Goal: Task Accomplishment & Management: Manage account settings

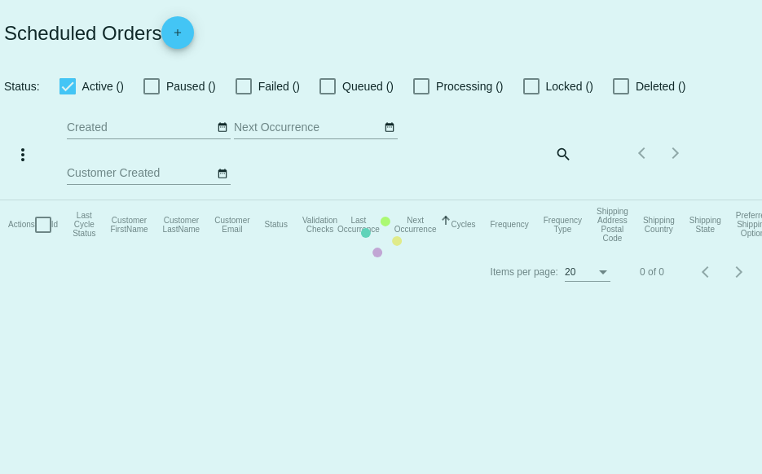
checkbox input "true"
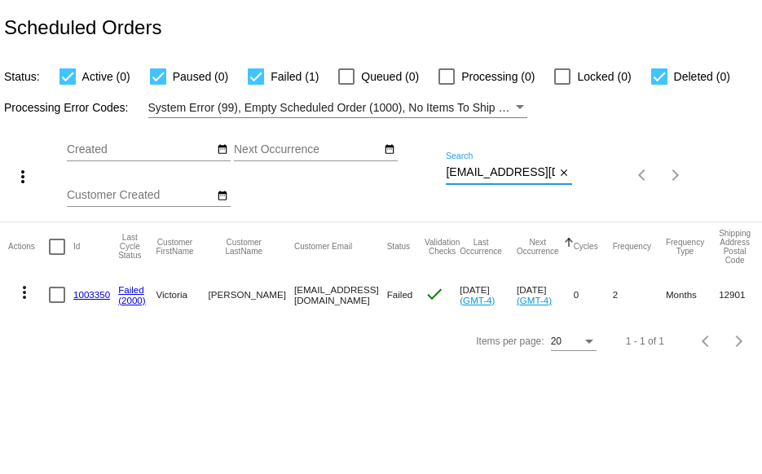
scroll to position [0, 19]
drag, startPoint x: 446, startPoint y: 175, endPoint x: 628, endPoint y: 185, distance: 182.8
click at [627, 185] on div "more_vert Aug Jan Feb Mar Apr 1" at bounding box center [381, 169] width 762 height 103
paste input "crvallino@gmail.com"
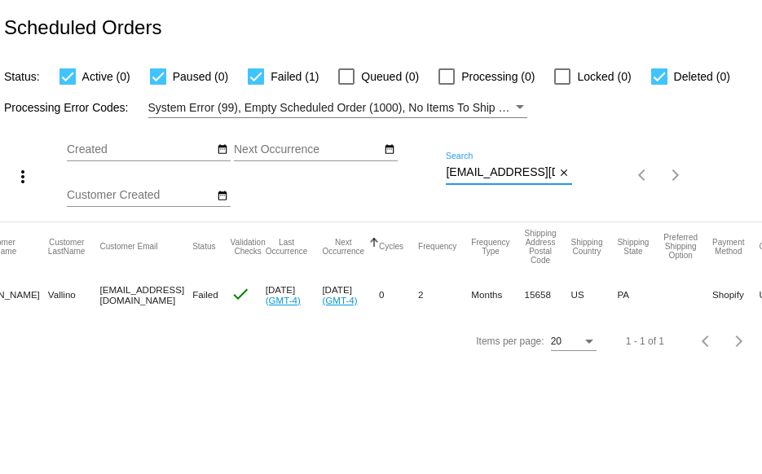
scroll to position [0, 0]
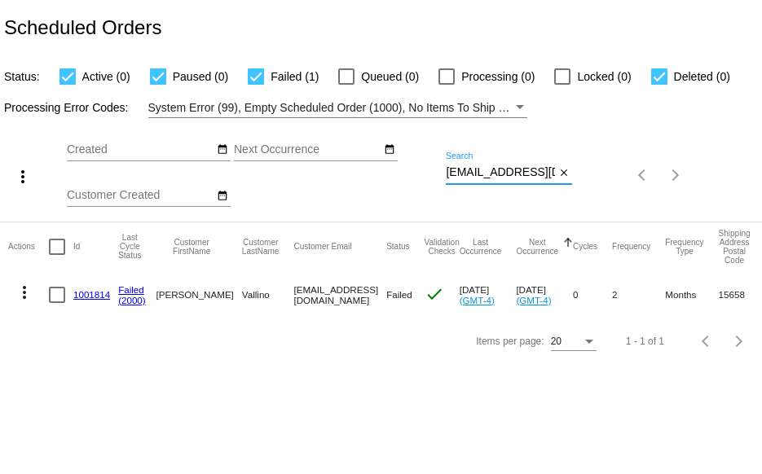
drag, startPoint x: 446, startPoint y: 173, endPoint x: 606, endPoint y: 183, distance: 160.8
click at [595, 175] on div "more_vert Aug Jan Feb Mar Apr 1" at bounding box center [381, 169] width 762 height 103
paste input "4carisa"
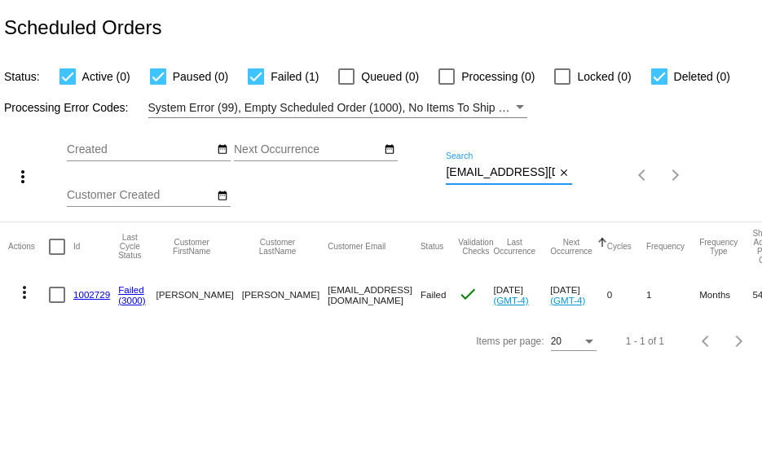
drag, startPoint x: 446, startPoint y: 175, endPoint x: 618, endPoint y: 184, distance: 173.0
click at [587, 195] on div "more_vert Aug Jan Feb Mar Apr 1" at bounding box center [381, 169] width 762 height 103
paste input "emmertsandra@yahoo"
type input "emmertsandra@yahoo.com"
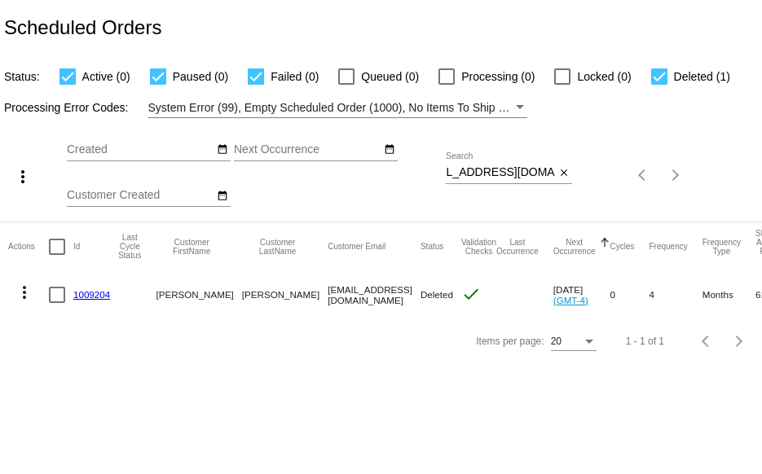
scroll to position [0, 0]
click at [20, 285] on mat-icon "more_vert" at bounding box center [25, 293] width 20 height 20
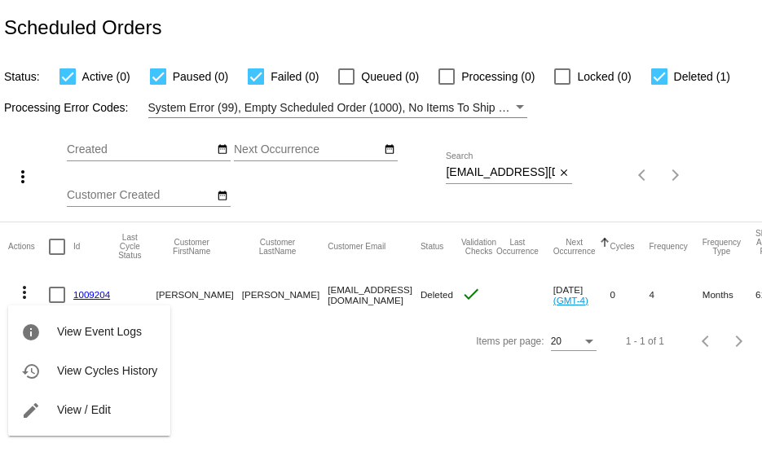
click at [240, 354] on div at bounding box center [381, 237] width 762 height 474
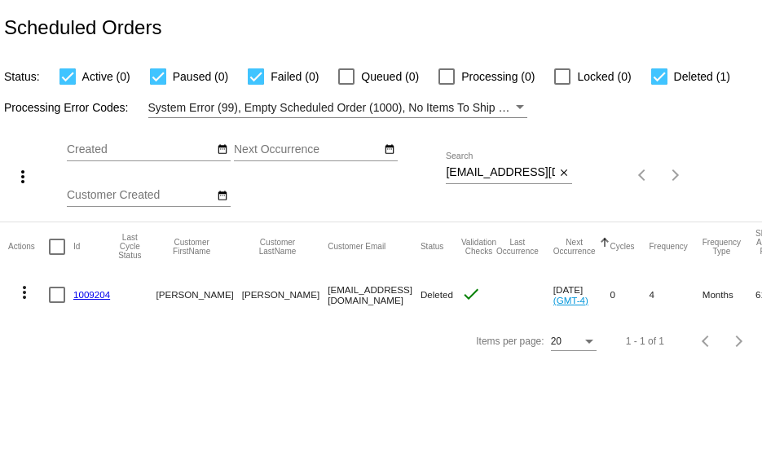
click at [24, 291] on mat-icon "more_vert" at bounding box center [25, 293] width 20 height 20
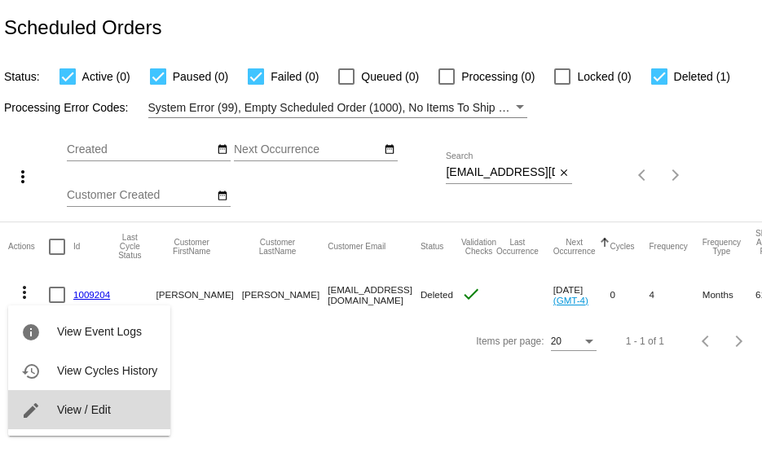
click at [83, 408] on span "View / Edit" at bounding box center [84, 409] width 54 height 13
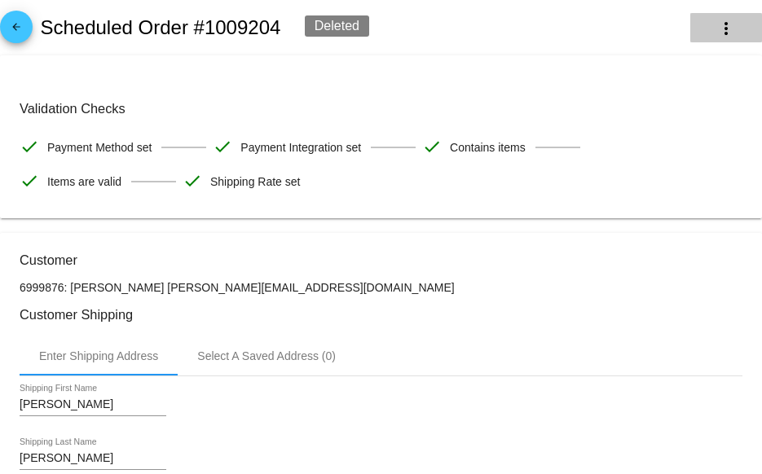
click at [716, 21] on mat-icon "more_vert" at bounding box center [726, 29] width 20 height 20
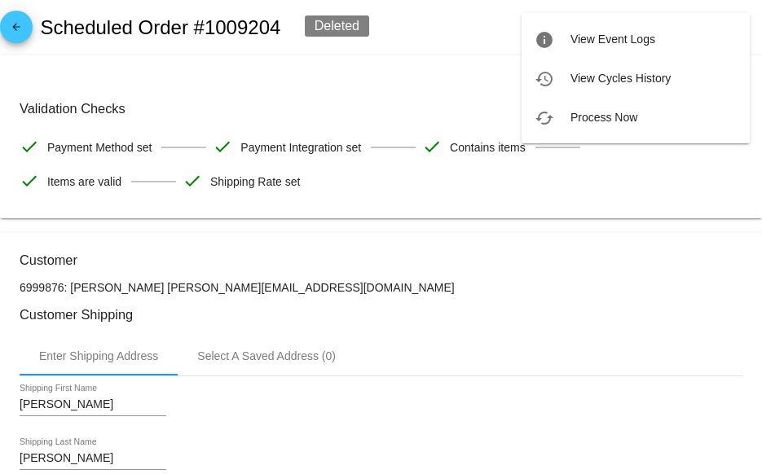
click at [424, 27] on div at bounding box center [381, 237] width 762 height 474
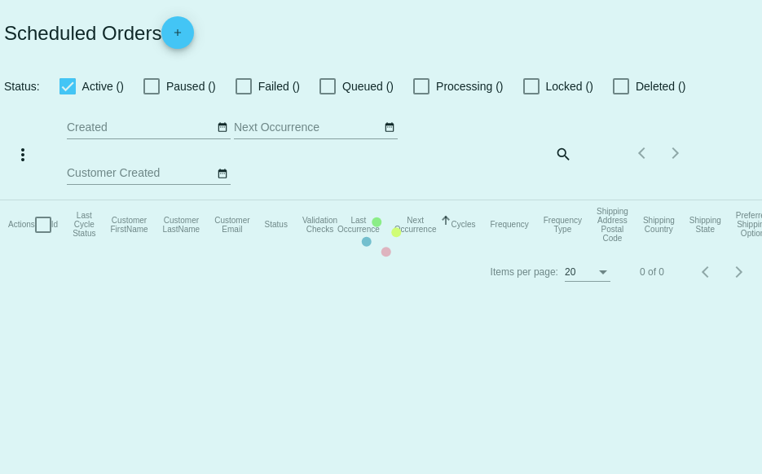
checkbox input "true"
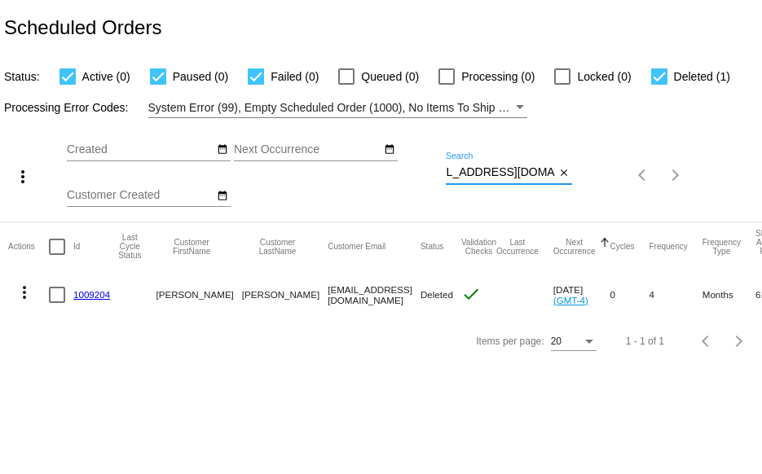
drag, startPoint x: 446, startPoint y: 173, endPoint x: 628, endPoint y: 191, distance: 183.5
click at [616, 189] on div "more_vert Aug Jan Feb Mar Apr 1" at bounding box center [381, 169] width 762 height 103
paste input "liz4artlower@gmail"
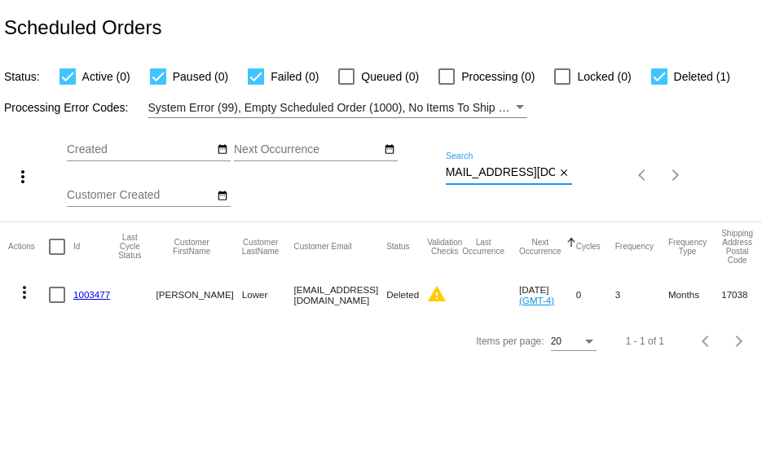
type input "liz4artlower@gmail.com"
click at [657, 77] on div at bounding box center [659, 76] width 16 height 16
click at [658, 85] on input "Deleted (1)" at bounding box center [658, 85] width 1 height 1
checkbox input "false"
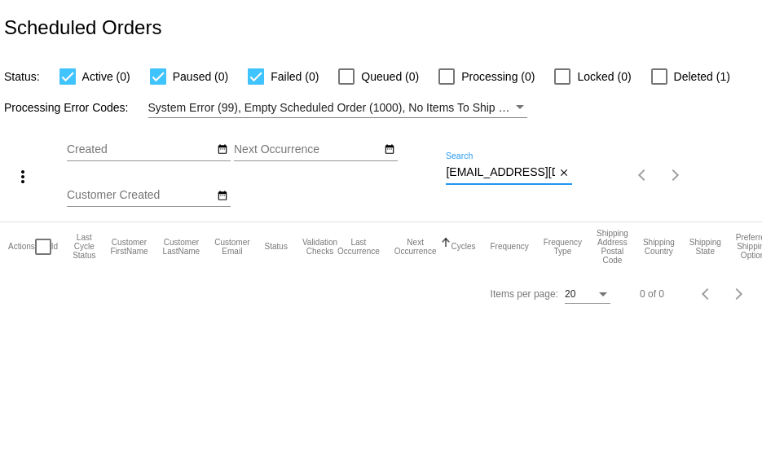
drag, startPoint x: 447, startPoint y: 172, endPoint x: 577, endPoint y: 173, distance: 129.5
click at [577, 173] on div "more_vert Aug Jan Feb Mar Apr 1" at bounding box center [381, 169] width 762 height 103
drag, startPoint x: 444, startPoint y: 171, endPoint x: 569, endPoint y: 167, distance: 124.7
click at [569, 167] on div "more_vert Aug Jan Feb Mar Apr 1" at bounding box center [381, 169] width 762 height 103
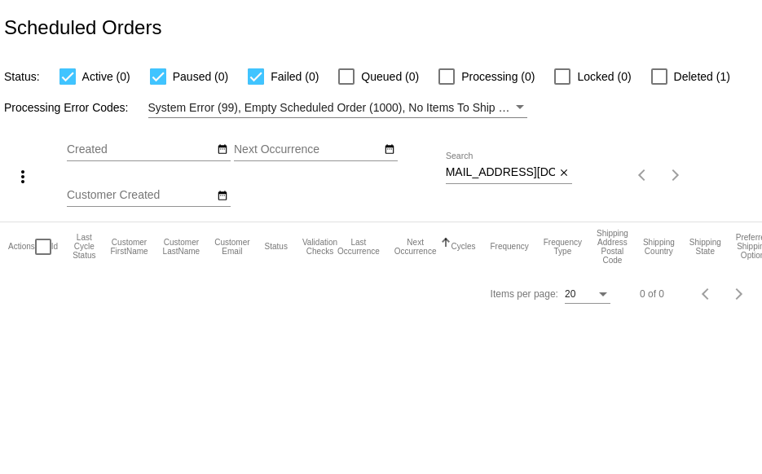
click at [501, 169] on input "liz4artlower@gmail.com" at bounding box center [500, 172] width 109 height 13
drag, startPoint x: 553, startPoint y: 172, endPoint x: 303, endPoint y: 191, distance: 250.9
click at [303, 191] on div "more_vert Aug Jan Feb Mar Apr 1" at bounding box center [381, 169] width 762 height 103
paste input "danpassini@yahoo"
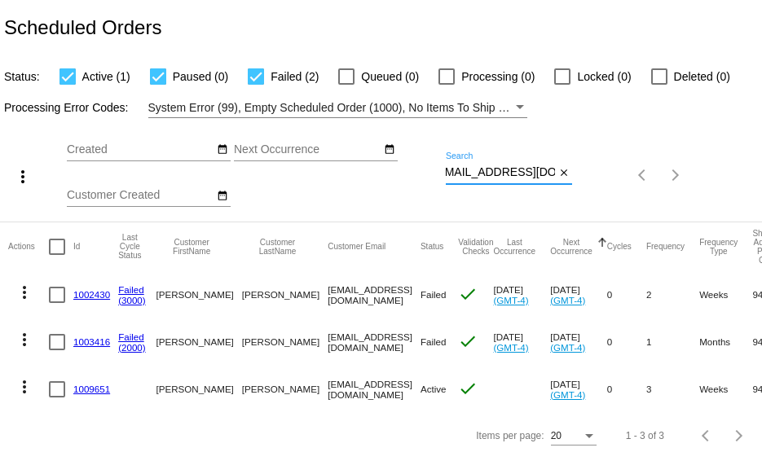
type input "danpassini@yahoo.com"
click at [83, 390] on link "1009651" at bounding box center [91, 389] width 37 height 11
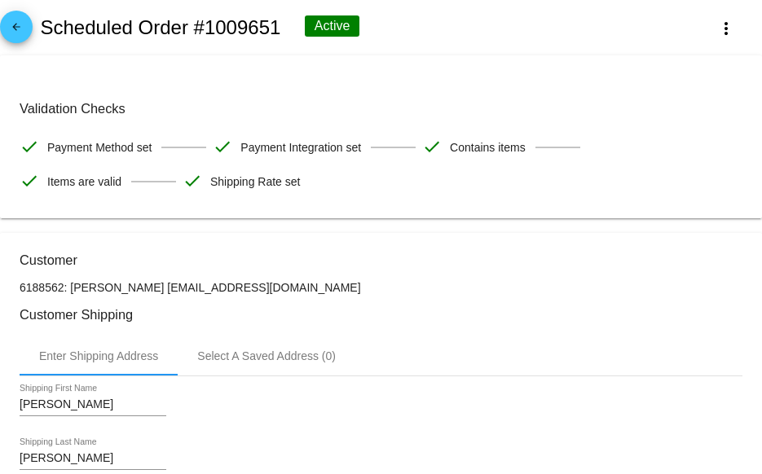
click at [20, 30] on mat-icon "arrow_back" at bounding box center [17, 31] width 20 height 20
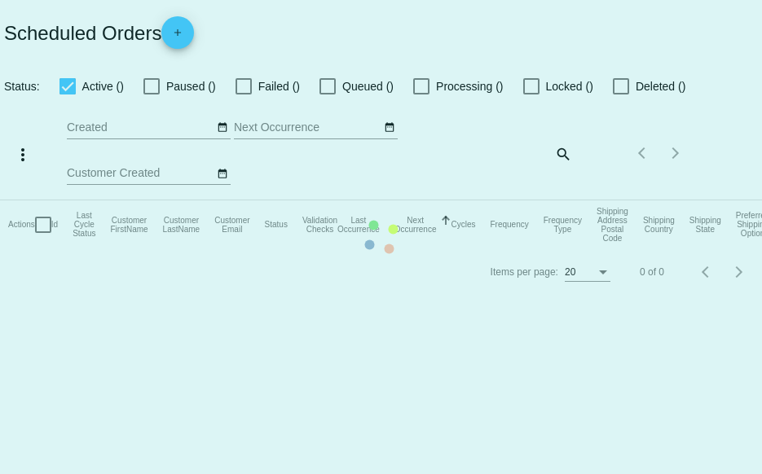
checkbox input "true"
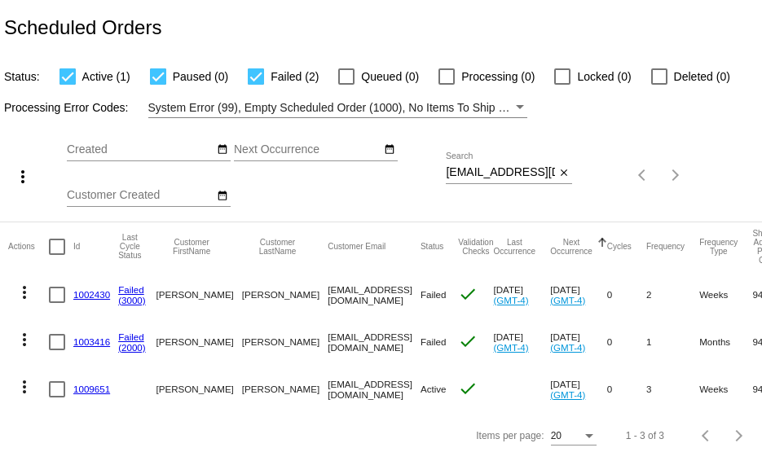
click at [88, 293] on link "1002430" at bounding box center [91, 294] width 37 height 11
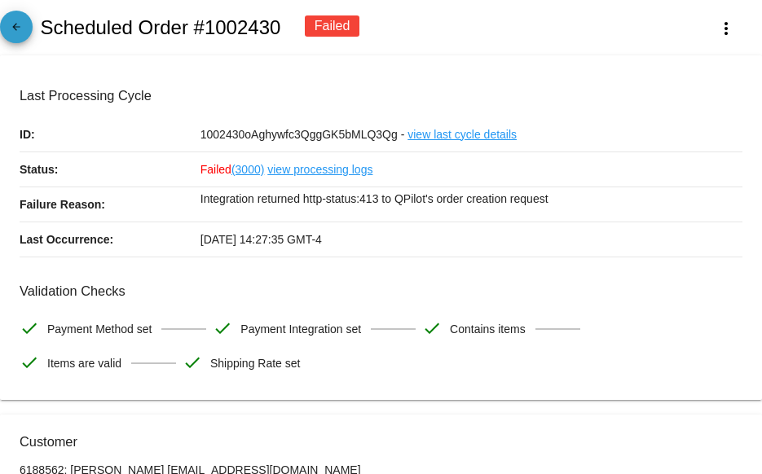
click at [19, 25] on mat-icon "arrow_back" at bounding box center [17, 31] width 20 height 20
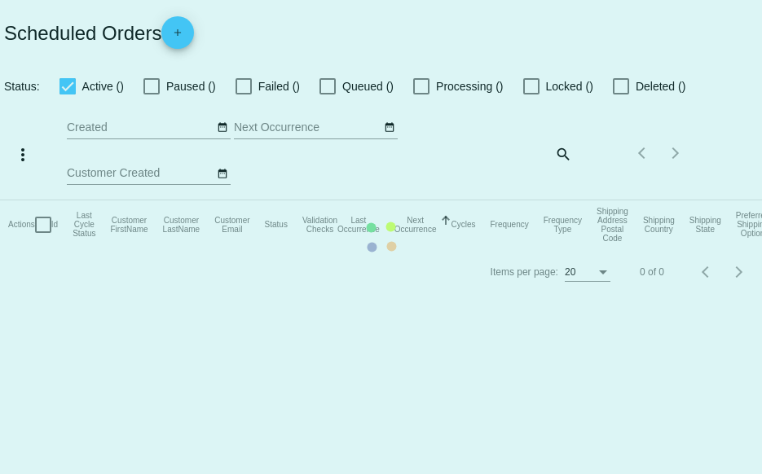
checkbox input "true"
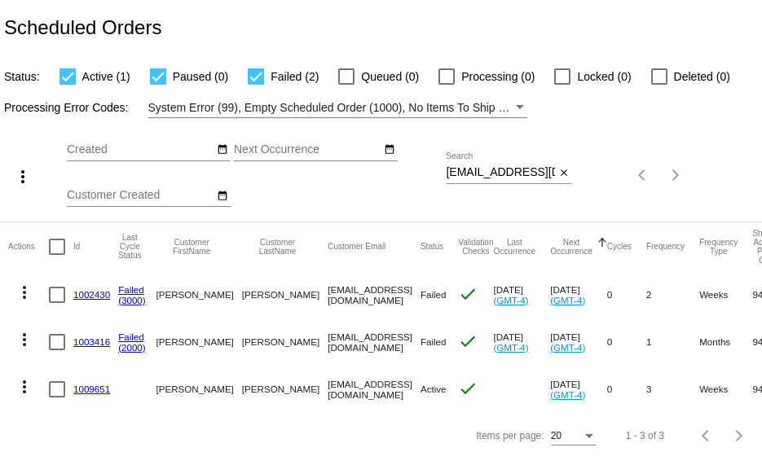
click at [24, 289] on mat-icon "more_vert" at bounding box center [25, 293] width 20 height 20
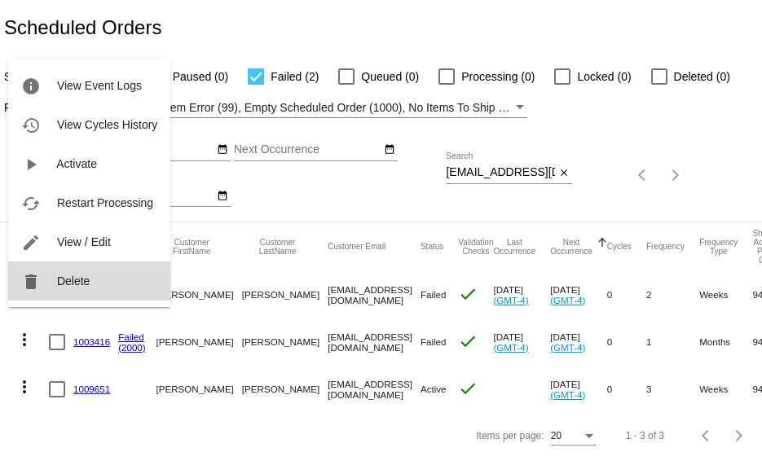
click at [71, 277] on span "Delete" at bounding box center [73, 281] width 33 height 13
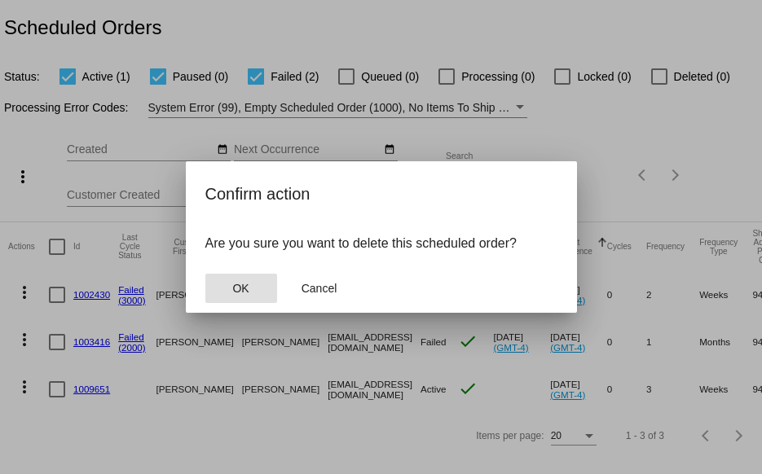
click at [222, 291] on button "OK" at bounding box center [241, 288] width 72 height 29
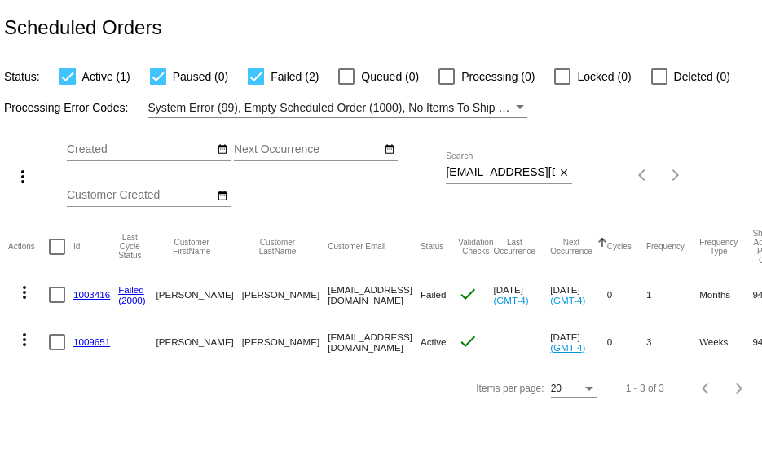
click at [91, 292] on link "1003416" at bounding box center [91, 294] width 37 height 11
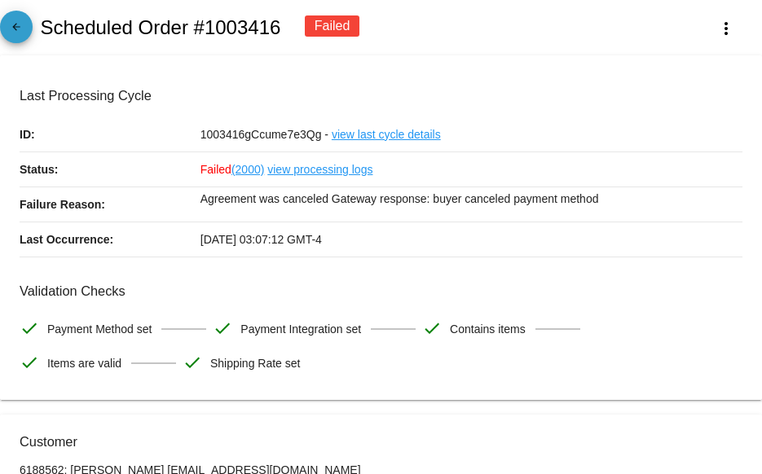
click at [13, 26] on mat-icon "arrow_back" at bounding box center [17, 31] width 20 height 20
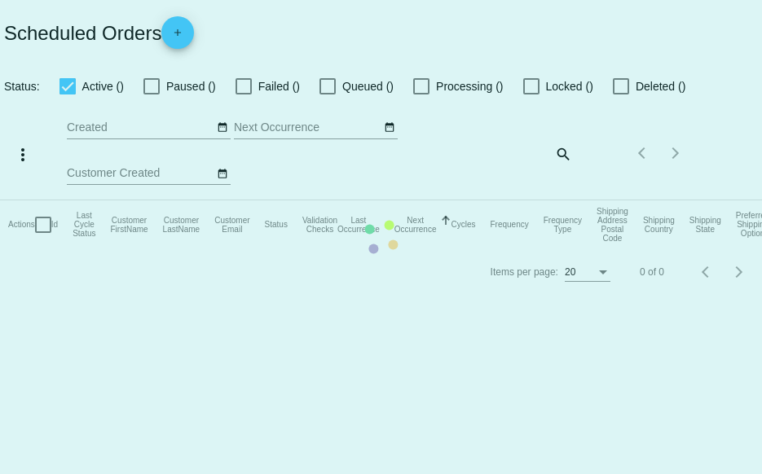
checkbox input "true"
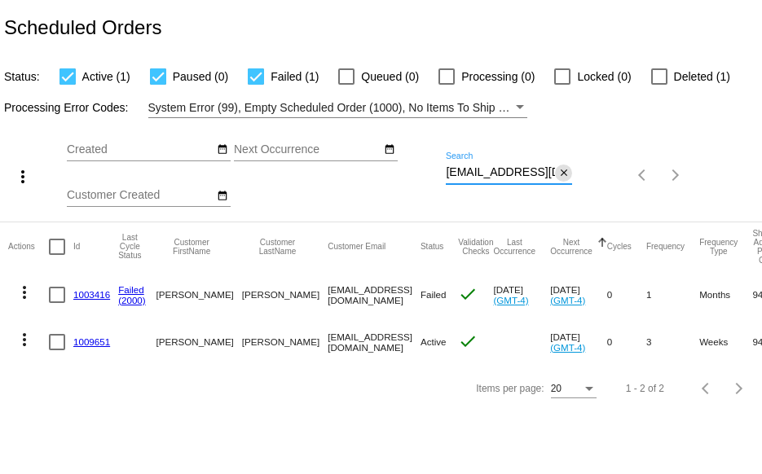
scroll to position [0, 12]
drag, startPoint x: 446, startPoint y: 175, endPoint x: 580, endPoint y: 177, distance: 133.6
click at [580, 177] on div "more_vert Aug Jan Feb Mar Apr 1" at bounding box center [381, 169] width 762 height 103
paste input "melissawarnerhale@gmail"
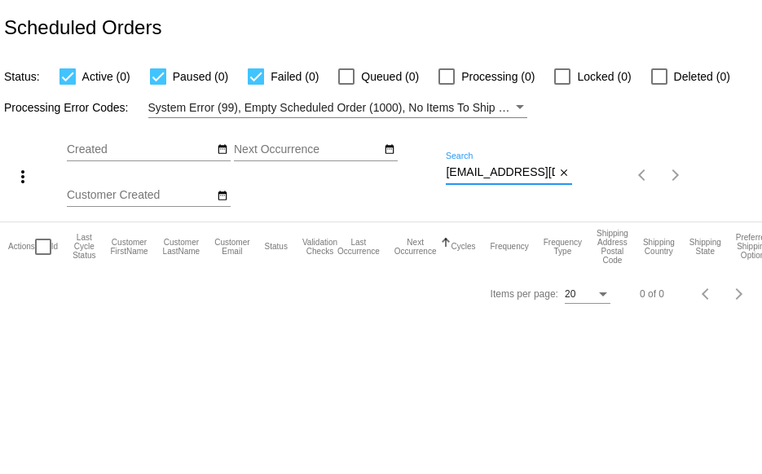
scroll to position [0, 49]
drag, startPoint x: 446, startPoint y: 169, endPoint x: 595, endPoint y: 177, distance: 148.5
click at [594, 177] on div "more_vert Aug Jan Feb Mar Apr 1" at bounding box center [381, 169] width 762 height 103
paste input "4boysterousblessings"
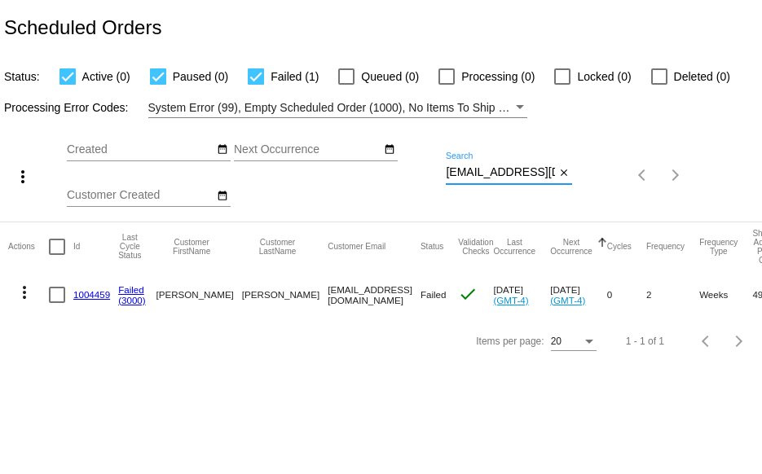
scroll to position [0, 64]
drag, startPoint x: 446, startPoint y: 169, endPoint x: 623, endPoint y: 170, distance: 177.6
click at [623, 170] on div "more_vert Aug Jan Feb Mar Apr 1" at bounding box center [381, 169] width 762 height 103
paste input "joleneibrandt@ao"
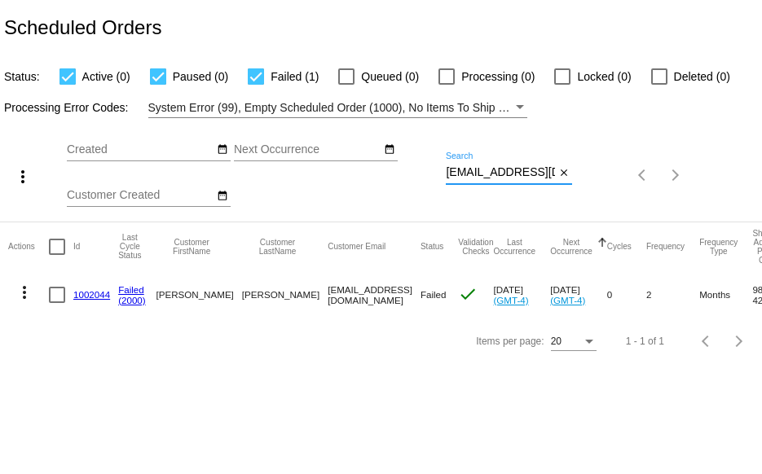
click at [445, 173] on div "Aug Jan Feb Mar Apr Su Mo" at bounding box center [256, 176] width 379 height 92
click at [632, 172] on div "more_vert Aug Jan Feb Mar Apr 1" at bounding box center [381, 169] width 762 height 103
paste input "vmandarich@wi.rr"
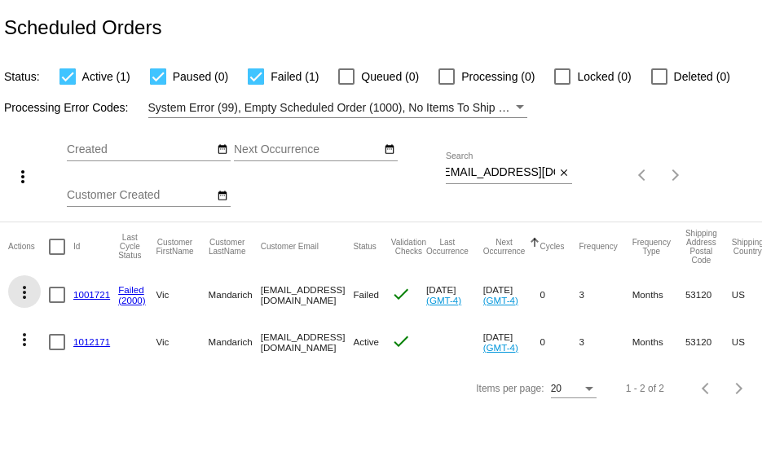
click at [23, 295] on mat-icon "more_vert" at bounding box center [25, 293] width 20 height 20
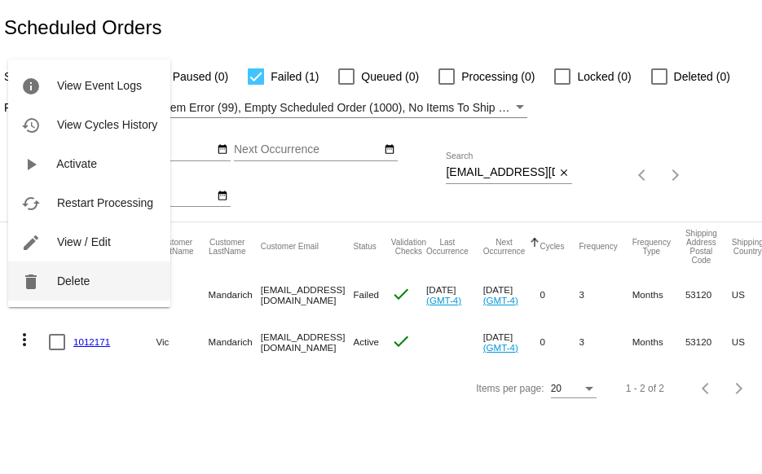
click at [55, 283] on button "delete Delete" at bounding box center [89, 281] width 162 height 39
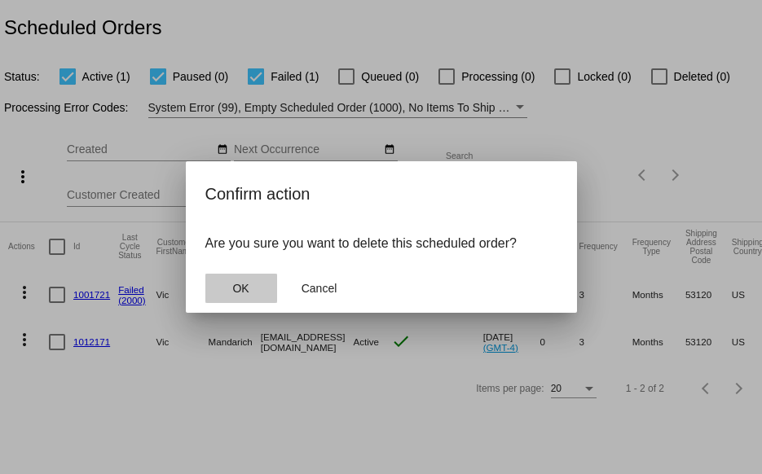
click at [244, 287] on span "OK" at bounding box center [240, 288] width 16 height 13
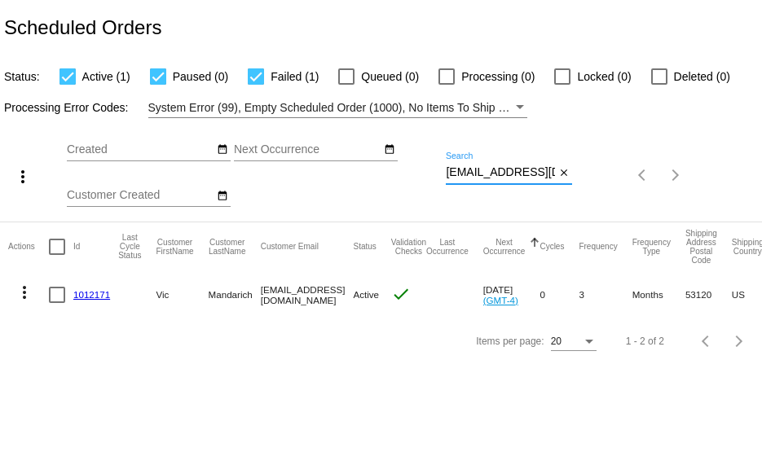
scroll to position [0, 7]
drag, startPoint x: 446, startPoint y: 173, endPoint x: 619, endPoint y: 161, distance: 173.9
click at [619, 161] on div "more_vert Aug Jan Feb Mar Apr 1" at bounding box center [381, 169] width 762 height 103
paste input "pete.haggenjos@gmail"
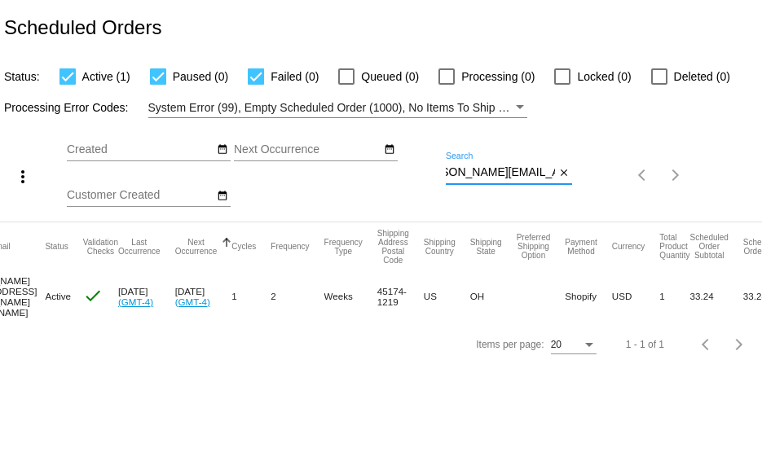
scroll to position [0, 0]
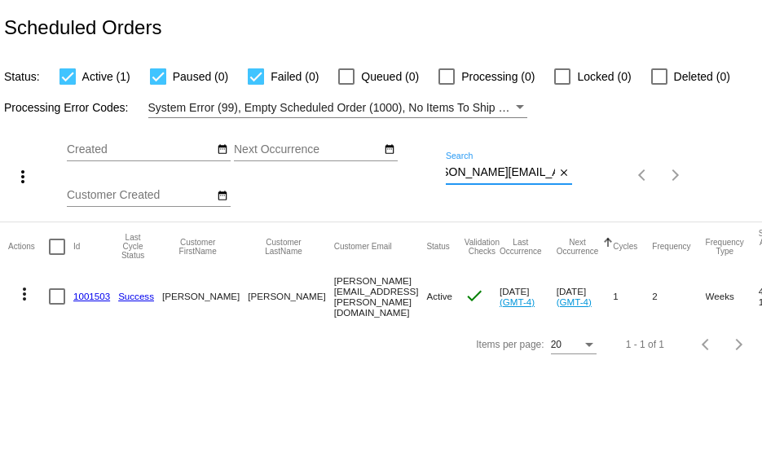
type input "pete.haggenjos@gmail.com"
click at [90, 292] on link "1001503" at bounding box center [91, 296] width 37 height 11
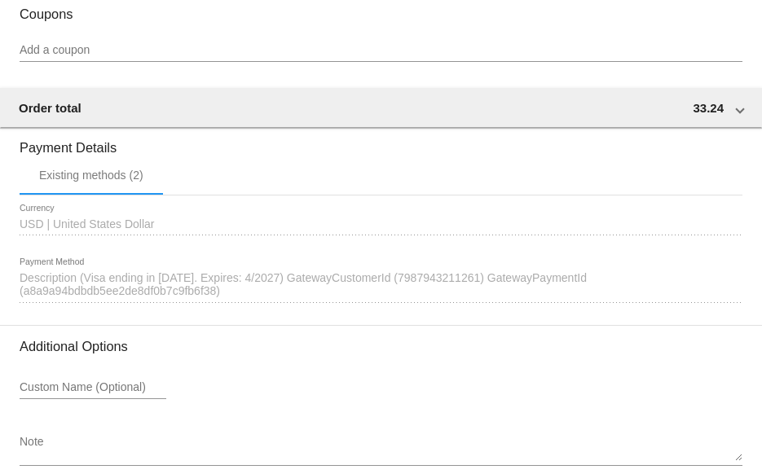
scroll to position [1548, 0]
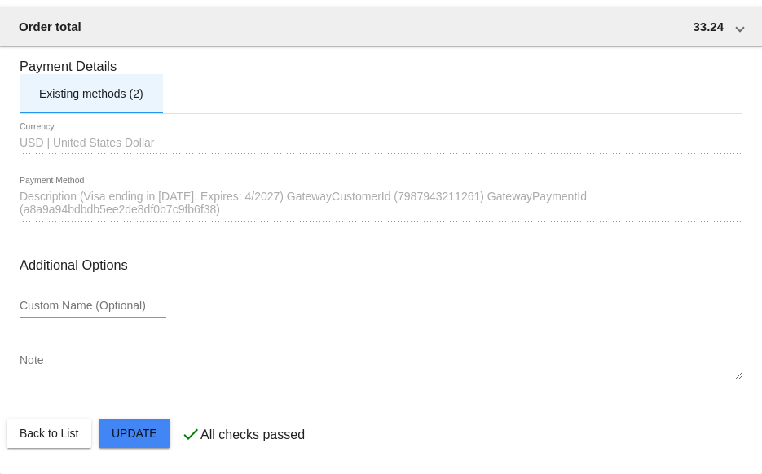
click at [87, 100] on div "Existing methods (2)" at bounding box center [91, 93] width 104 height 13
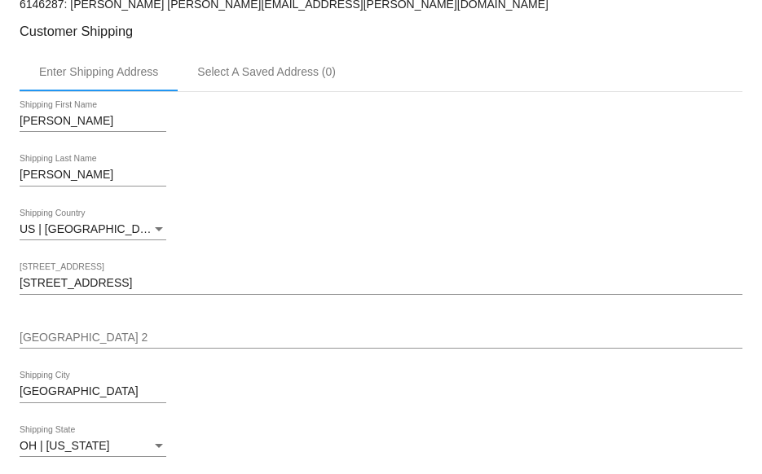
scroll to position [0, 0]
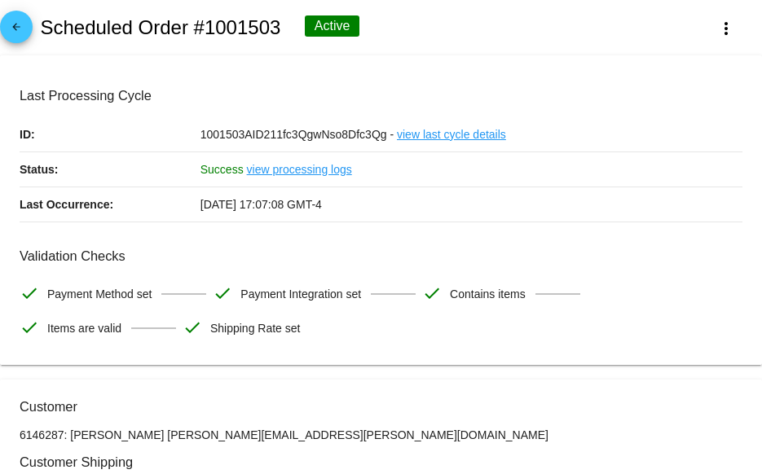
click at [20, 41] on span "arrow_back" at bounding box center [17, 31] width 20 height 40
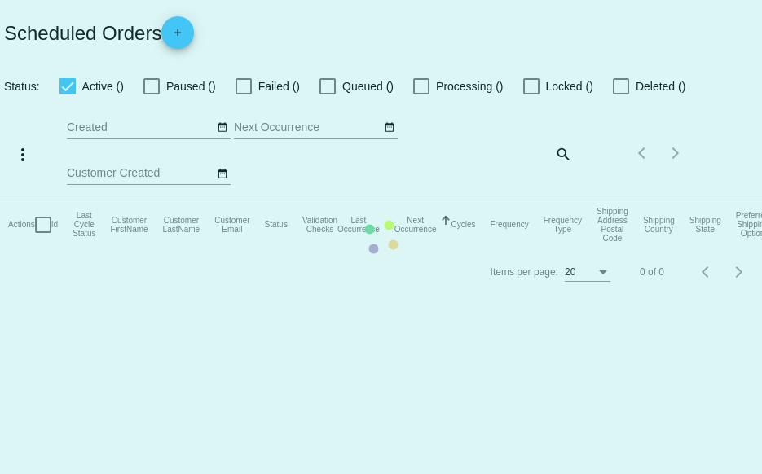
checkbox input "true"
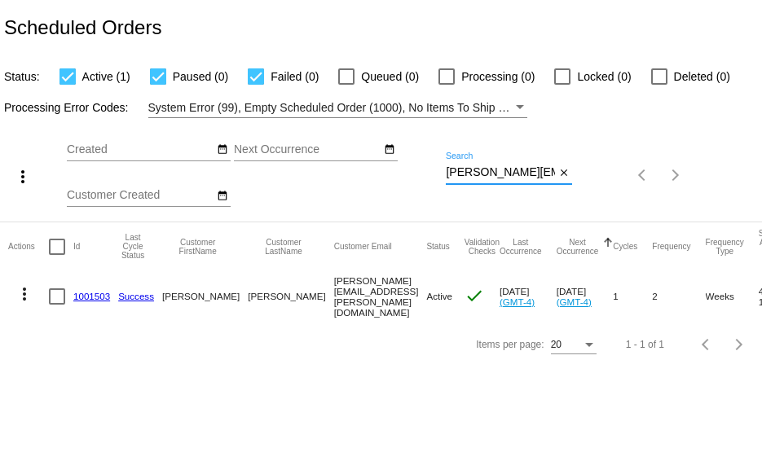
scroll to position [0, 32]
drag, startPoint x: 447, startPoint y: 174, endPoint x: 577, endPoint y: 180, distance: 129.7
click at [577, 180] on div "more_vert Aug Jan Feb Mar Apr 1" at bounding box center [381, 169] width 762 height 103
paste input "emmertsandra@yahoo"
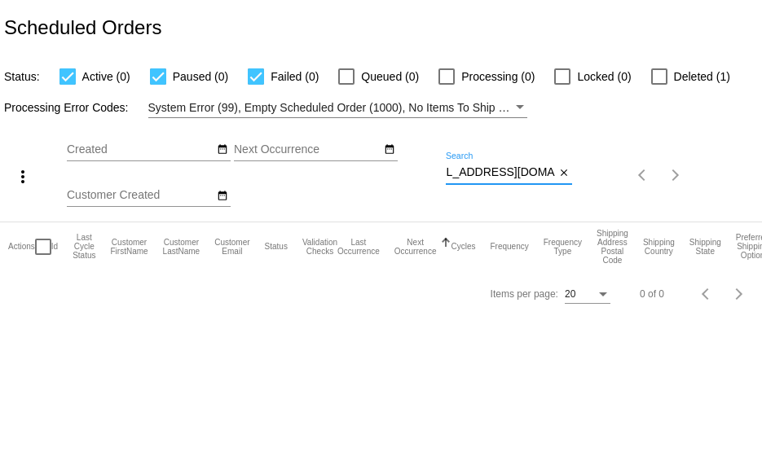
type input "emmertsandra@yahoo.com"
click at [666, 72] on div at bounding box center [659, 76] width 16 height 16
click at [659, 85] on input "Deleted (1)" at bounding box center [658, 85] width 1 height 1
checkbox input "true"
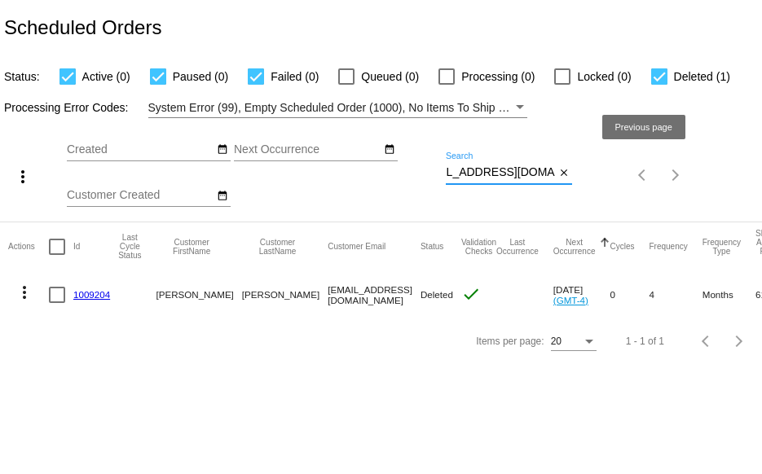
drag, startPoint x: 446, startPoint y: 174, endPoint x: 657, endPoint y: 188, distance: 210.7
click at [657, 188] on div "more_vert Aug Jan Feb Mar Apr 1" at bounding box center [381, 169] width 762 height 103
paste input "leisa@leisajenkins"
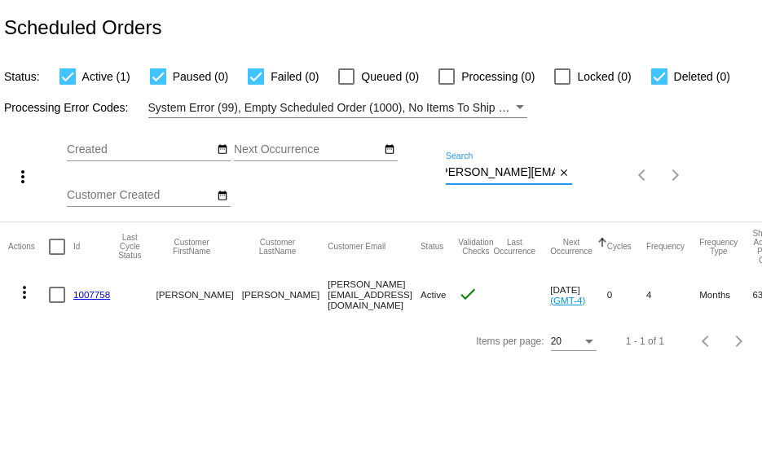
type input "leisa@leisajenkins.com"
